Goal: Task Accomplishment & Management: Manage account settings

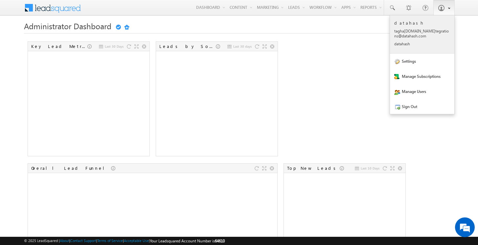
click at [403, 32] on p "tagha sh.in tegra tions @data hash. com" at bounding box center [423, 34] width 56 height 10
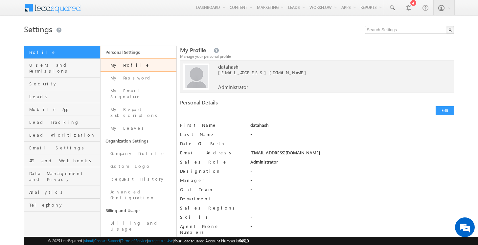
drag, startPoint x: 284, startPoint y: 74, endPoint x: 214, endPoint y: 74, distance: 69.7
click at [218, 74] on span "[EMAIL_ADDRESS][DOMAIN_NAME]" at bounding box center [327, 73] width 219 height 6
copy span "[EMAIL_ADDRESS][DOMAIN_NAME]"
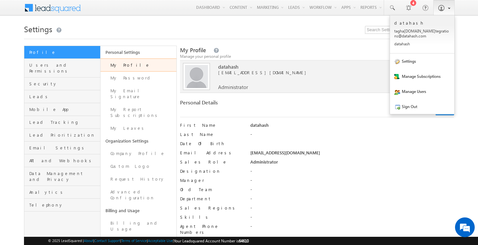
click at [442, 3] on link at bounding box center [444, 7] width 21 height 15
click at [408, 107] on link "Sign Out" at bounding box center [422, 106] width 64 height 15
